Goal: Check status: Check status

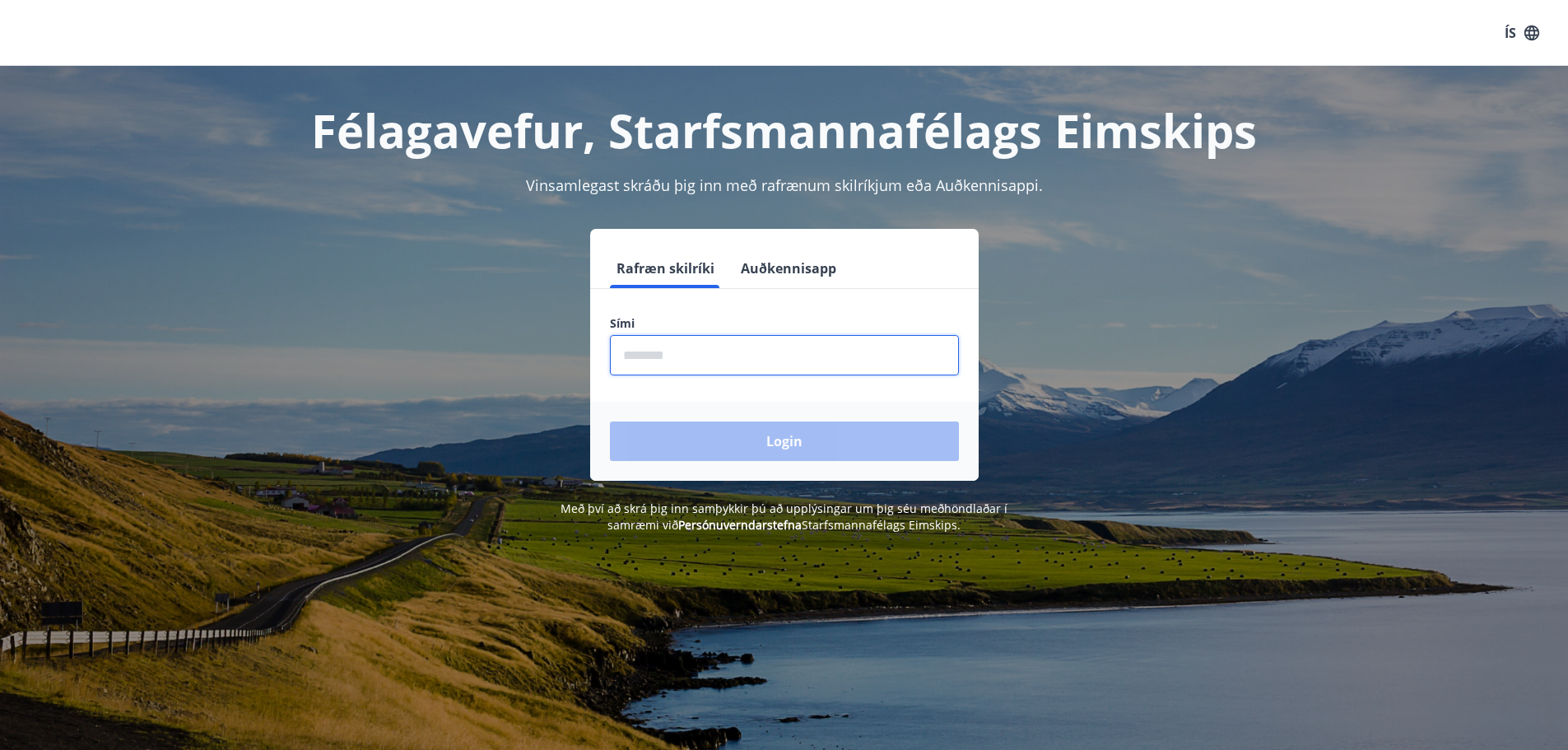
click at [674, 353] on input "phone" at bounding box center [784, 355] width 349 height 40
type input "********"
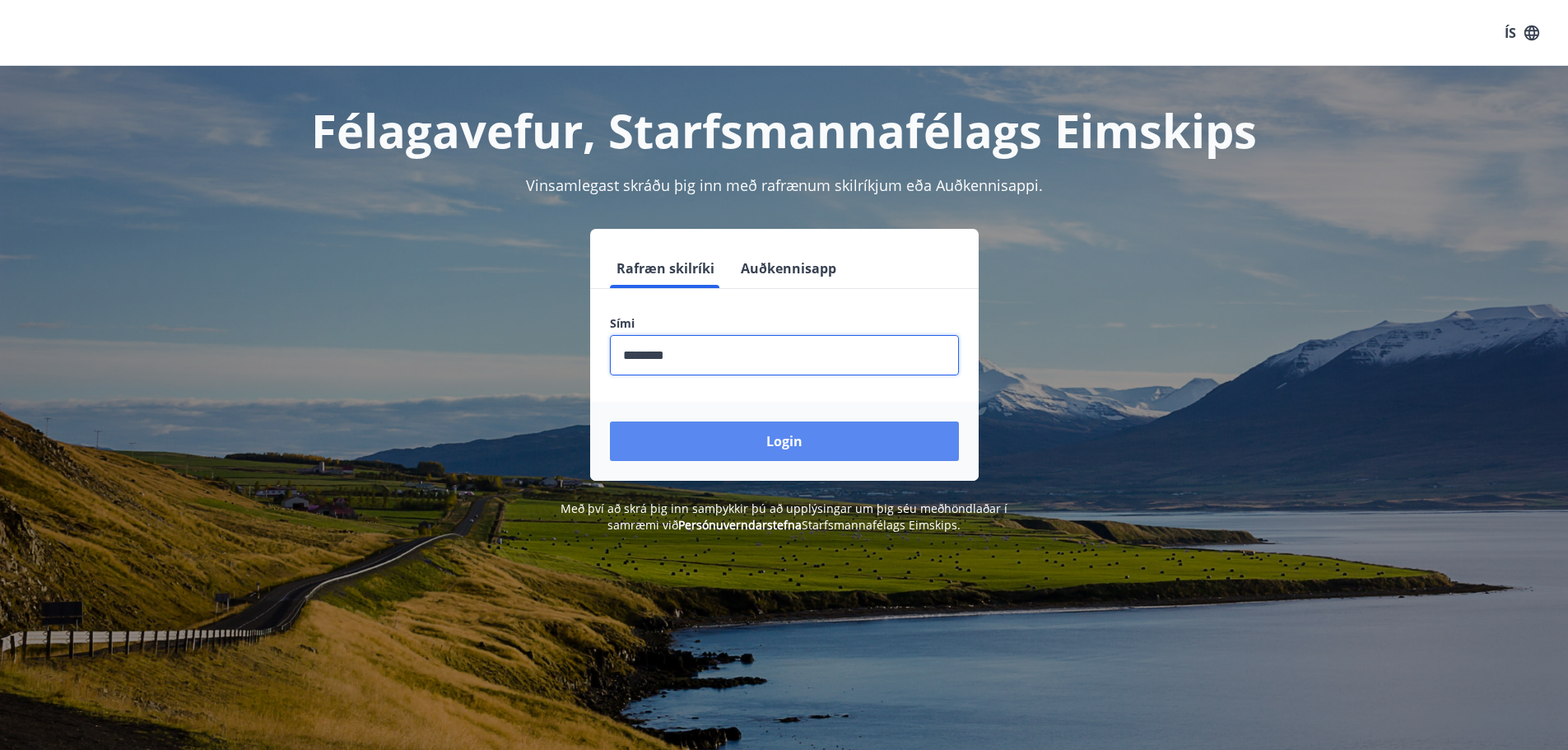
click at [780, 457] on button "Login" at bounding box center [784, 441] width 349 height 40
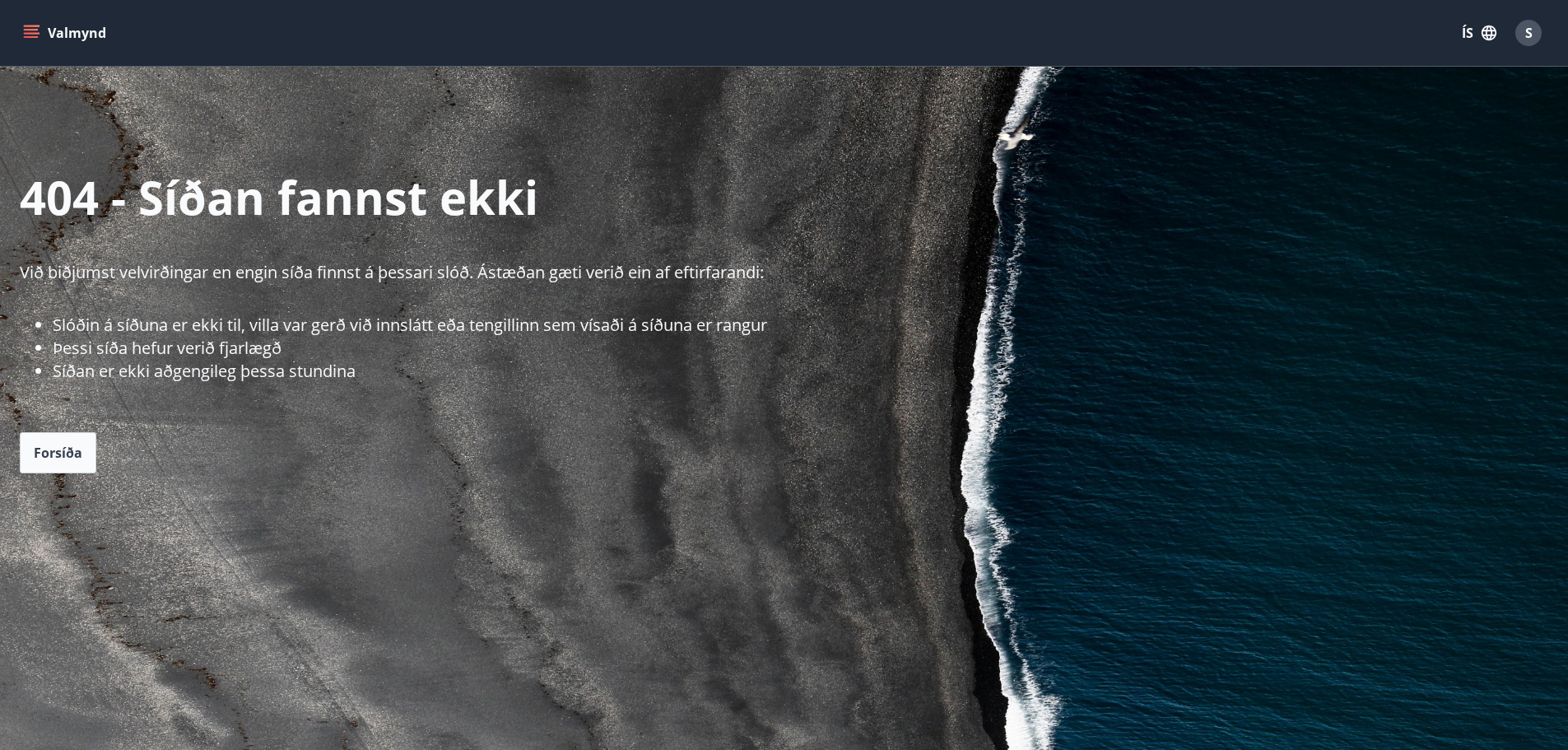
click at [35, 33] on icon "menu" at bounding box center [33, 33] width 18 height 2
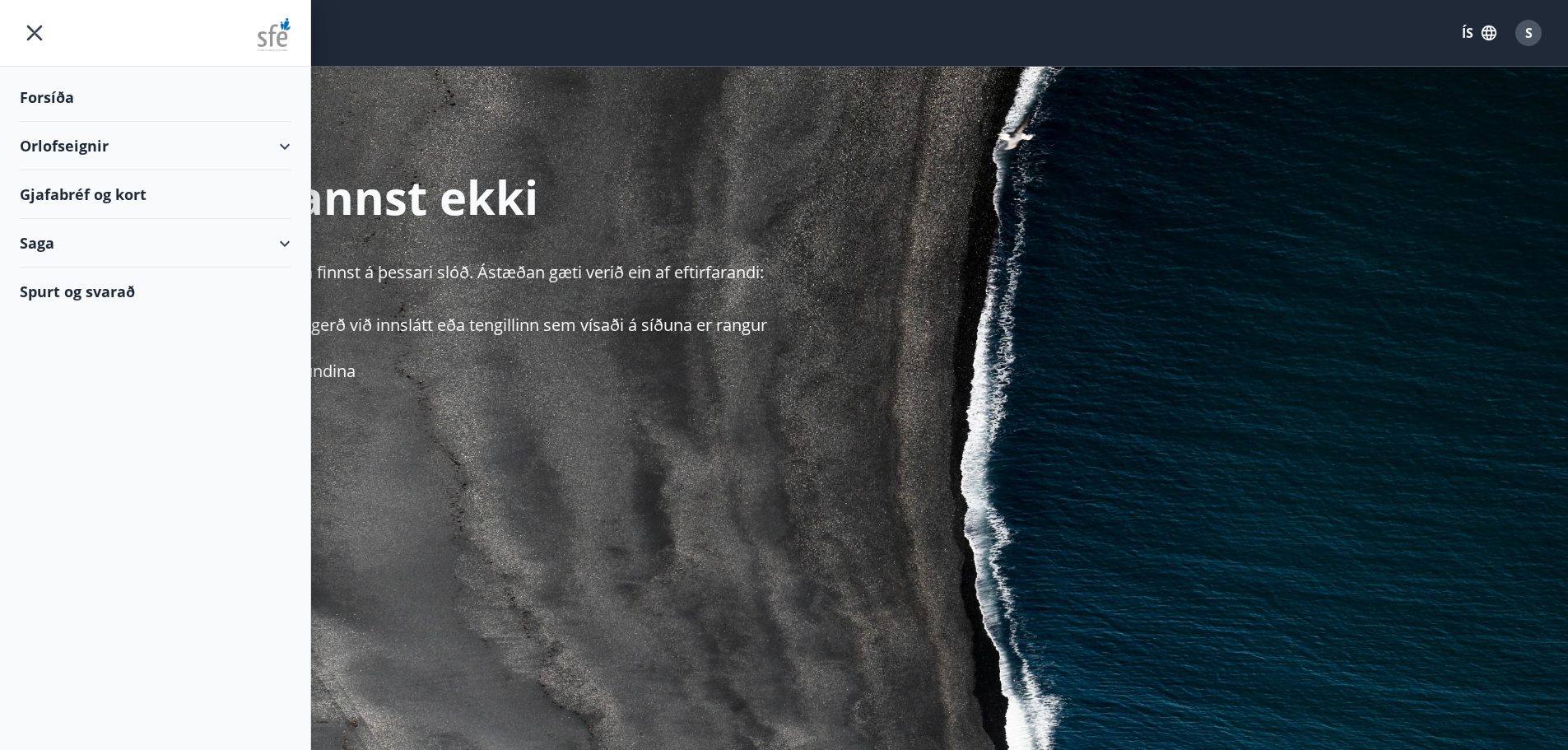
click at [67, 205] on div "Gjafabréf og kort" at bounding box center [155, 194] width 271 height 48
click at [33, 235] on div "Saga" at bounding box center [155, 243] width 271 height 48
click at [69, 354] on div "Punktar" at bounding box center [155, 353] width 244 height 34
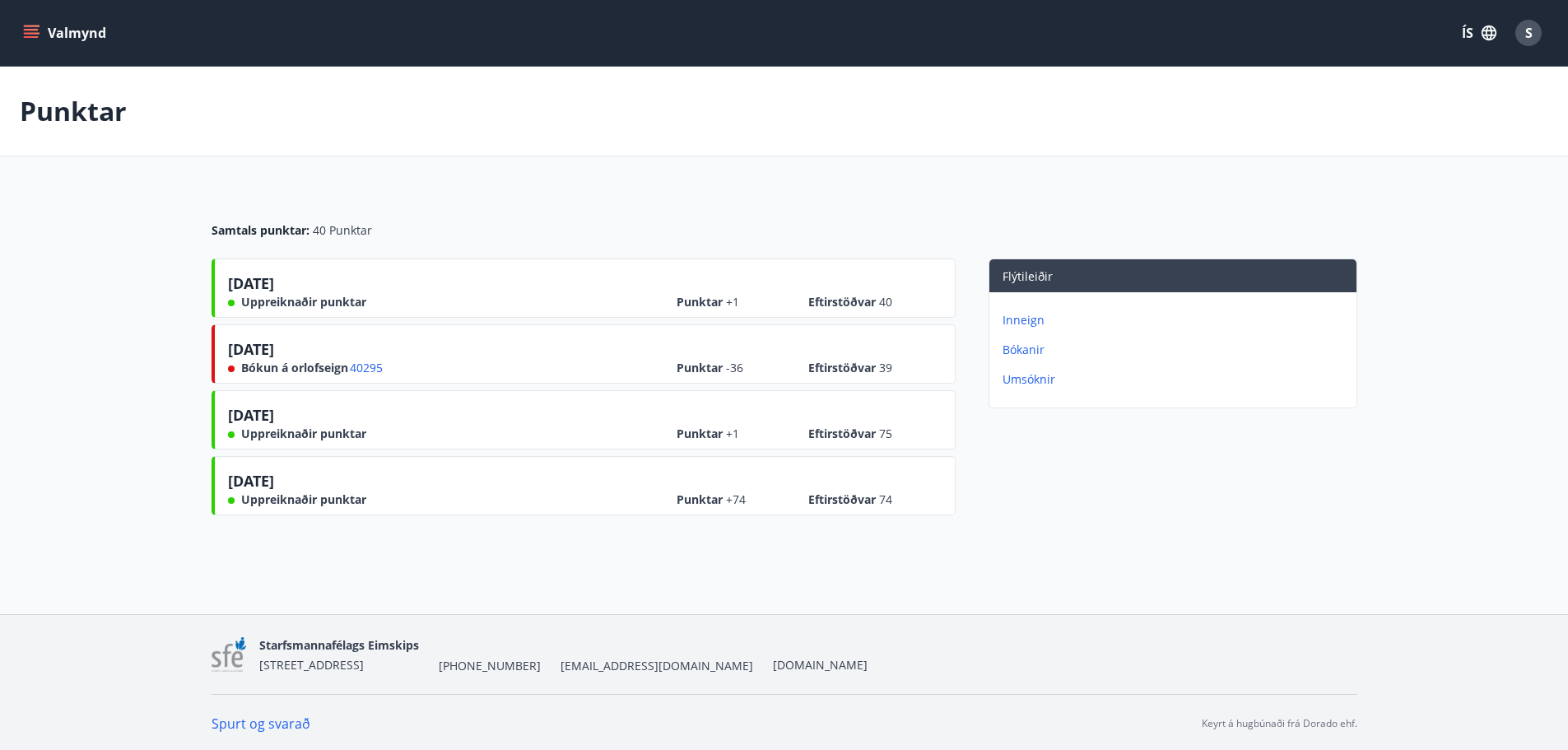
click at [1033, 322] on p "Inneign" at bounding box center [1176, 320] width 347 height 17
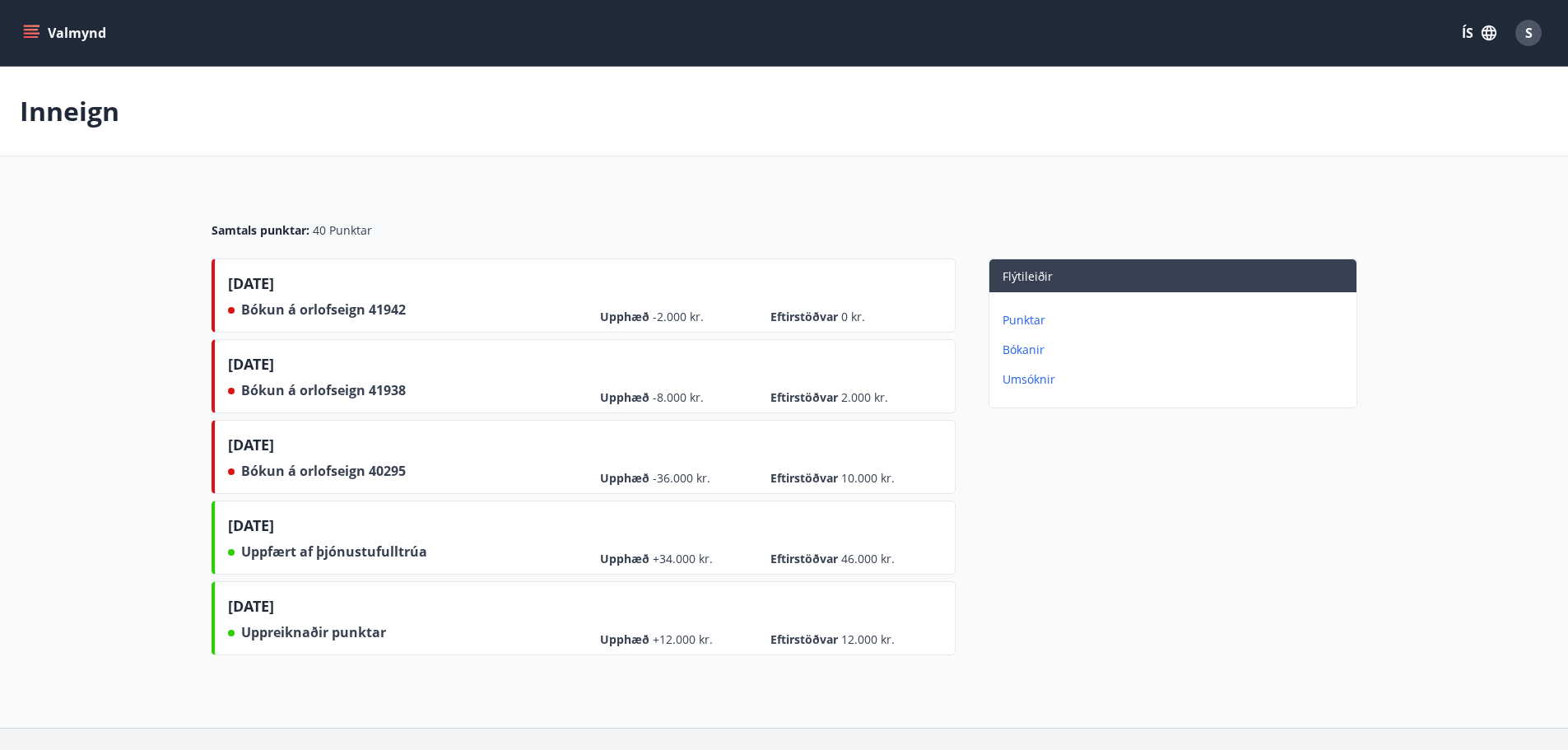
click at [534, 195] on div "Samtals punktar : 40 Punktar" at bounding box center [784, 223] width 1146 height 69
